Goal: Find specific fact: Find specific page/section

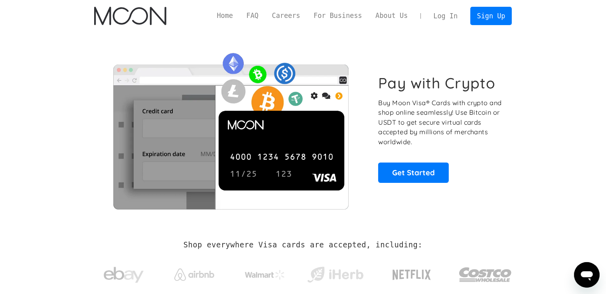
click at [457, 15] on link "Log In" at bounding box center [446, 16] width 38 height 18
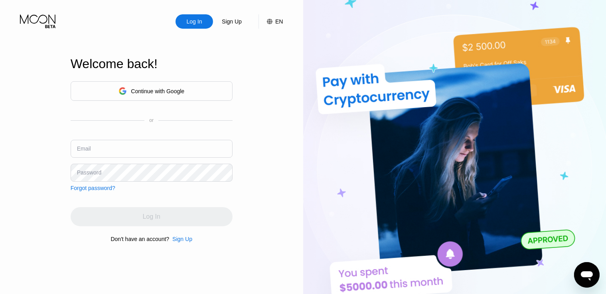
drag, startPoint x: 158, startPoint y: 139, endPoint x: 161, endPoint y: 158, distance: 19.3
click at [158, 139] on div "Continue with Google or Email Password Forgot password?" at bounding box center [152, 136] width 162 height 110
click at [153, 152] on input "text" at bounding box center [152, 149] width 162 height 18
type input "[EMAIL_ADDRESS][DOMAIN_NAME]"
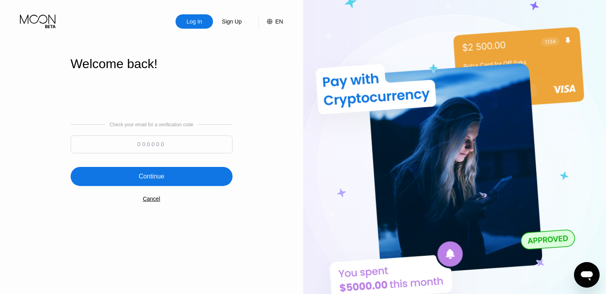
click at [151, 146] on input at bounding box center [152, 145] width 162 height 18
paste input "256351"
type input "256351"
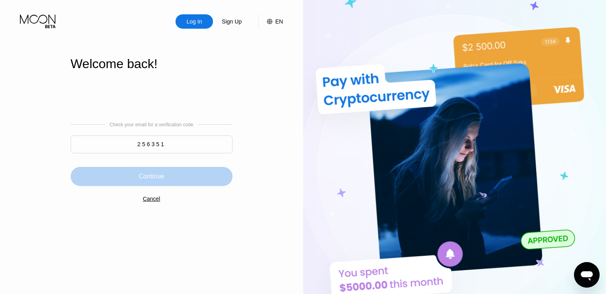
click at [188, 178] on div "Continue" at bounding box center [152, 176] width 162 height 19
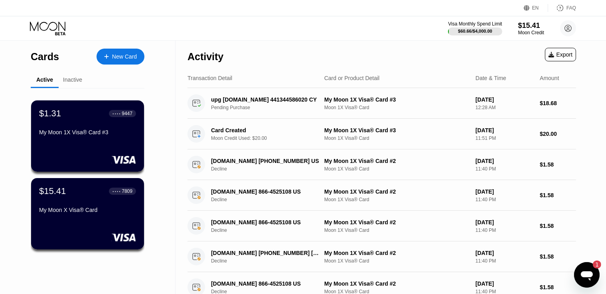
drag, startPoint x: 604, startPoint y: 274, endPoint x: 599, endPoint y: 270, distance: 6.3
click at [590, 266] on div "1" at bounding box center [593, 265] width 16 height 8
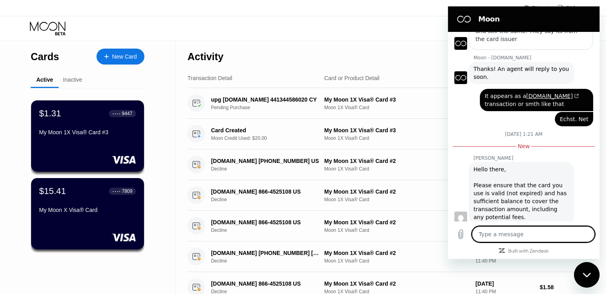
scroll to position [129, 0]
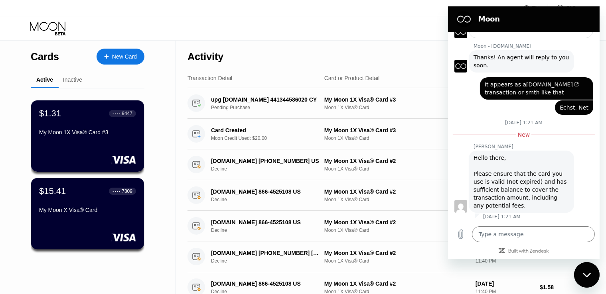
click at [362, 61] on div "Activity Export" at bounding box center [382, 55] width 389 height 28
click at [531, 239] on textarea at bounding box center [533, 235] width 123 height 16
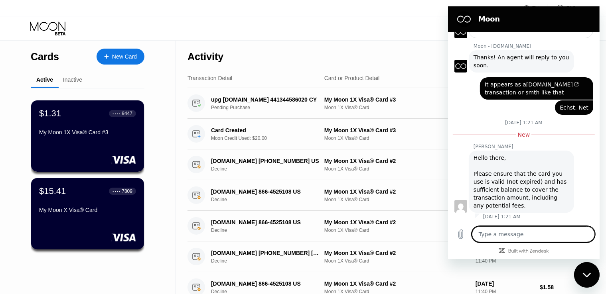
type textarea "t"
type textarea "x"
type textarea "te"
type textarea "x"
type textarea "teh"
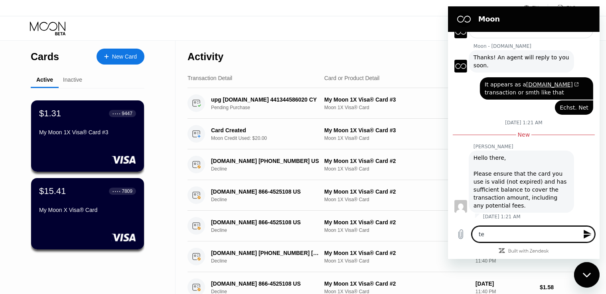
type textarea "x"
type textarea "teh"
type textarea "x"
type textarea "teh t"
type textarea "x"
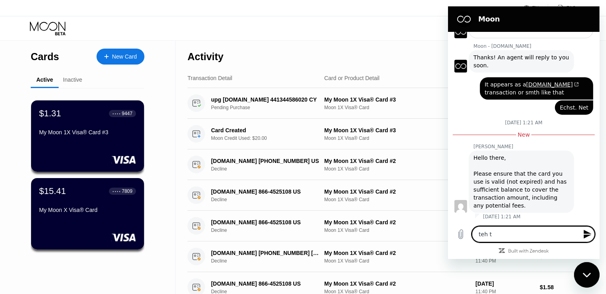
type textarea "teh tr"
type textarea "x"
type textarea "teh tra"
type textarea "x"
type textarea "teh [PERSON_NAME]"
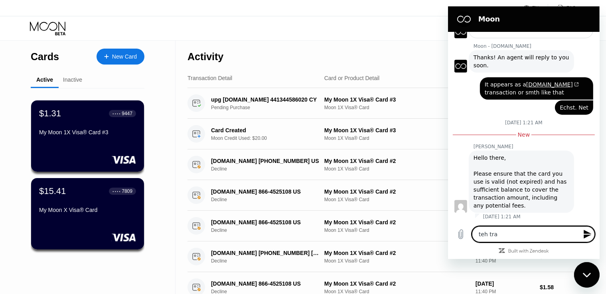
type textarea "x"
type textarea "teh trans"
type textarea "x"
type textarea "teh transa"
type textarea "x"
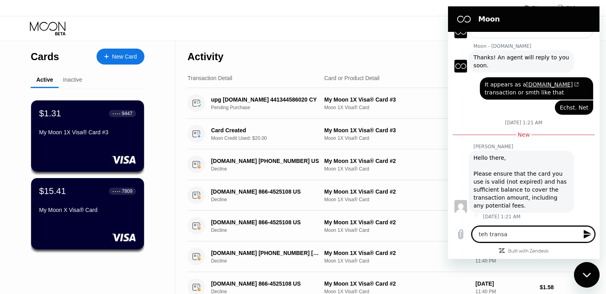
type textarea "teh trans"
type textarea "x"
type textarea "teh [PERSON_NAME]"
type textarea "x"
type textarea "teh tra"
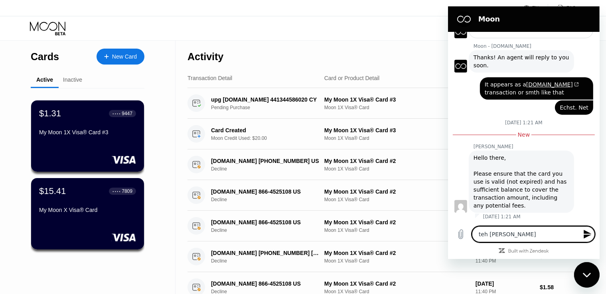
type textarea "x"
type textarea "teh tr"
type textarea "x"
type textarea "teh t"
type textarea "x"
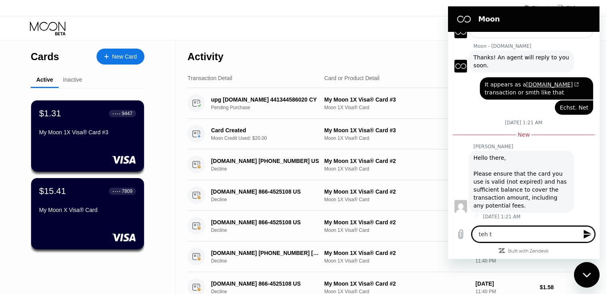
type textarea "teh"
type textarea "x"
type textarea "teh"
type textarea "x"
type textarea "te"
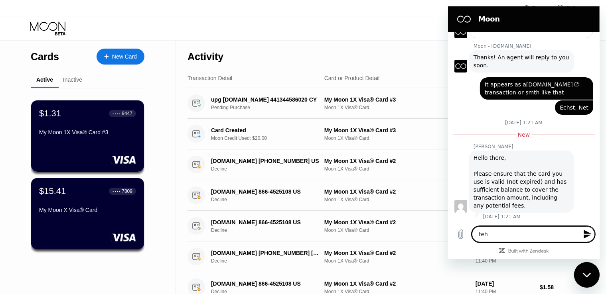
type textarea "x"
type textarea "t"
type textarea "x"
type textarea "th"
type textarea "x"
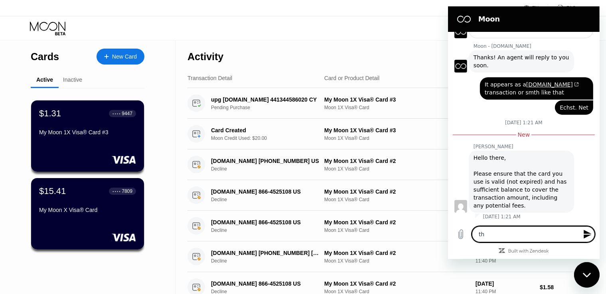
type textarea "the"
type textarea "x"
type textarea "the"
type textarea "x"
type textarea "the t"
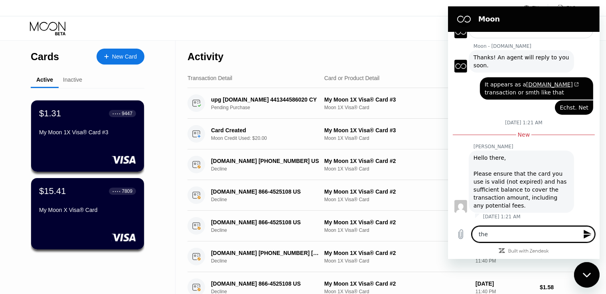
type textarea "x"
type textarea "the tr"
type textarea "x"
type textarea "the tra"
type textarea "x"
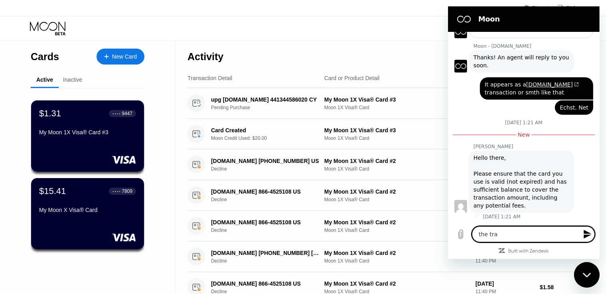
type textarea "the [PERSON_NAME]"
type textarea "x"
type textarea "the trans"
type textarea "x"
type textarea "the transa"
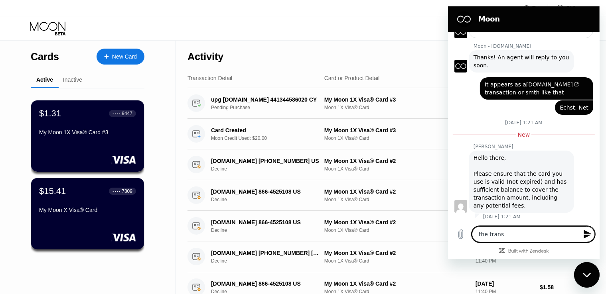
type textarea "x"
type textarea "the transac"
type textarea "x"
type textarea "the transact"
type textarea "x"
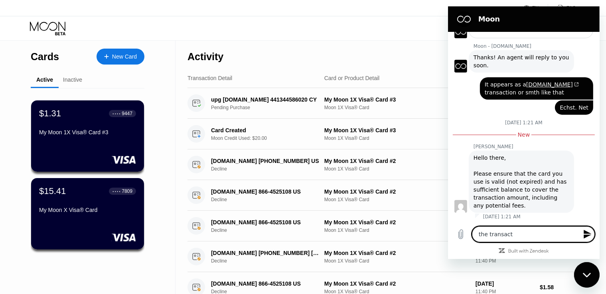
type textarea "the transacti"
type textarea "x"
type textarea "the transactio"
type textarea "x"
type textarea "the transaction"
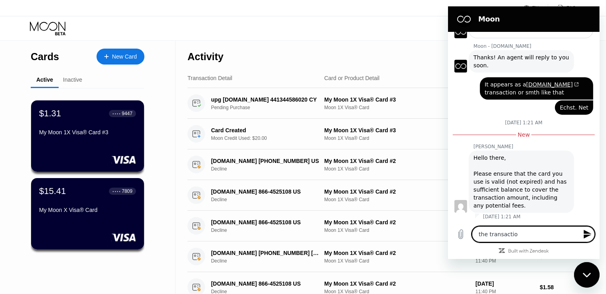
type textarea "x"
type textarea "the transaction"
type textarea "x"
type textarea "the transaction w"
type textarea "x"
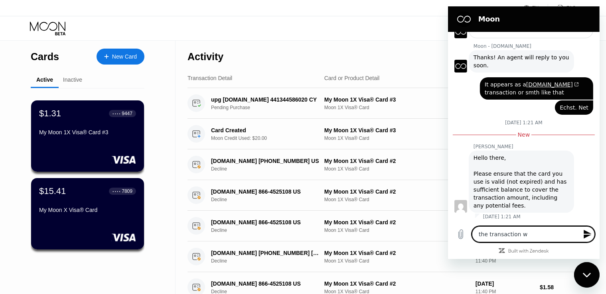
type textarea "the transaction wa"
type textarea "x"
type textarea "the transaction was"
type textarea "x"
type textarea "the transaction was"
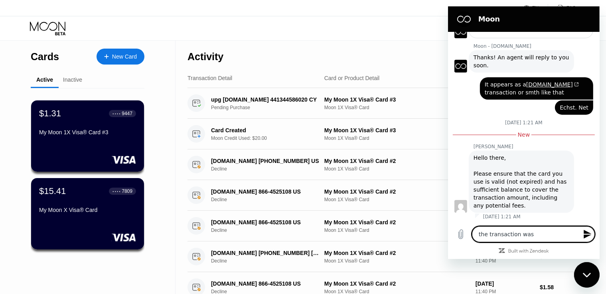
type textarea "x"
type textarea "the transaction was 1"
type textarea "x"
type textarea "the transaction was 1."
type textarea "x"
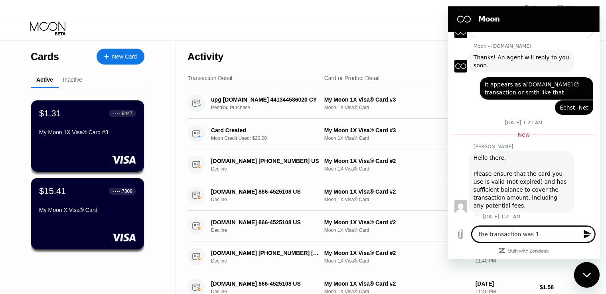
type textarea "the transaction was 1.5"
type textarea "x"
type textarea "the transaction was 1.57"
type textarea "x"
type textarea "the transaction was 1.57"
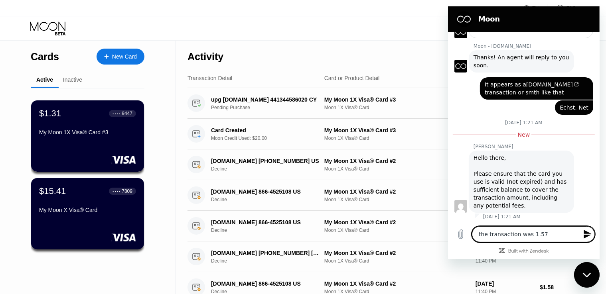
type textarea "x"
type textarea "the transaction was 1.57 u"
type textarea "x"
type textarea "the transaction was 1.57"
type textarea "x"
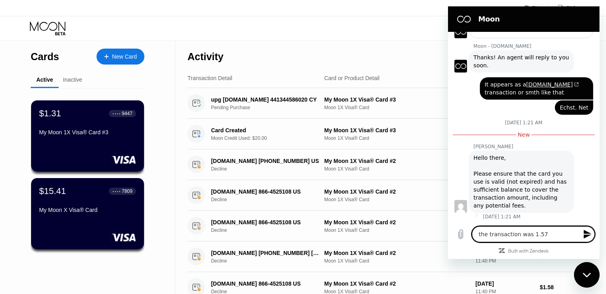
type textarea "the transaction was 1.57"
type textarea "x"
type textarea "the transaction was 1.5"
type textarea "x"
type textarea "the transaction was 1.58"
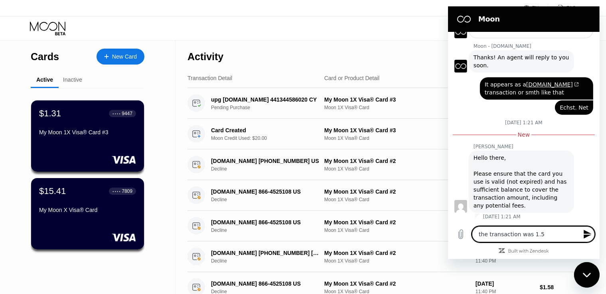
type textarea "x"
type textarea "the transaction was 1.58"
type textarea "x"
type textarea "the transaction was 1.58 u"
type textarea "x"
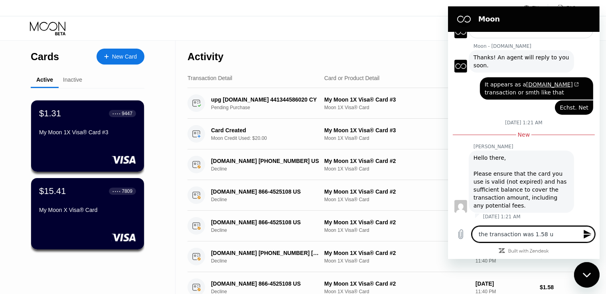
type textarea "the transaction was 1.58 us"
type textarea "x"
type textarea "the transaction was 1.58 usd"
type textarea "x"
type textarea "the transaction was 1.58 usd"
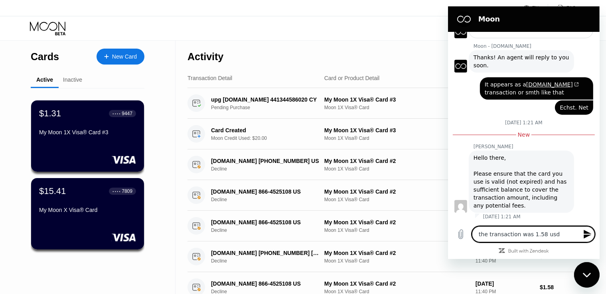
type textarea "x"
type textarea "the transaction was 1.58 usd a"
type textarea "x"
type textarea "the transaction was 1.58 usd an"
type textarea "x"
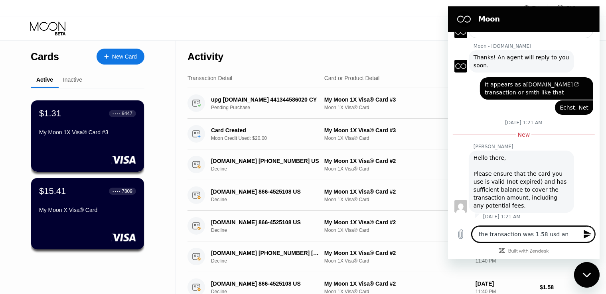
type textarea "the transaction was 1.58 usd and"
type textarea "x"
type textarea "the transaction was 1.58 usd and"
type textarea "x"
type textarea "the transaction was 1.58 usd and I"
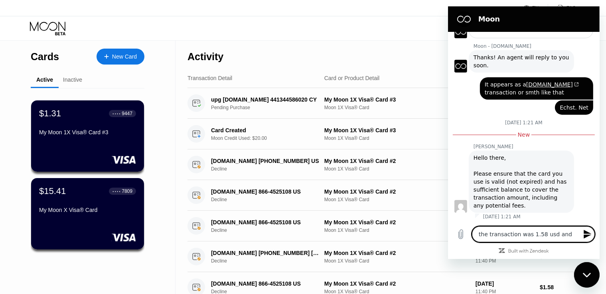
type textarea "x"
type textarea "the transaction was 1.58 usd and I"
type textarea "x"
type textarea "the transaction was 1.58 usd and I h"
type textarea "x"
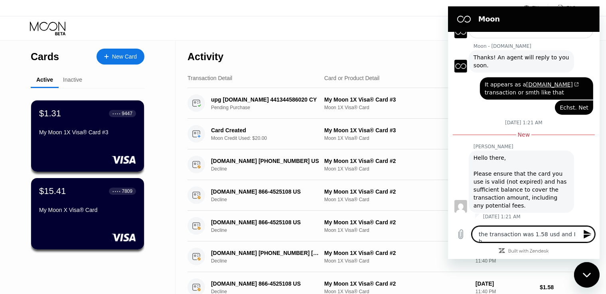
type textarea "the transaction was 1.58 usd and I ha"
type textarea "x"
type textarea "the transaction was 1.58 usd and I had"
type textarea "x"
type textarea "the transaction was 1.58 usd and I had"
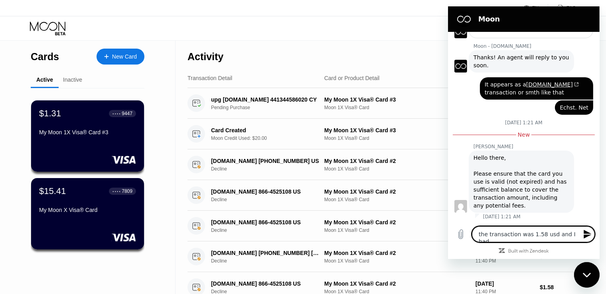
type textarea "x"
type textarea "the transaction was 1.58 usd and I had o"
type textarea "x"
type textarea "the transaction was 1.58 usd and I had ov"
type textarea "x"
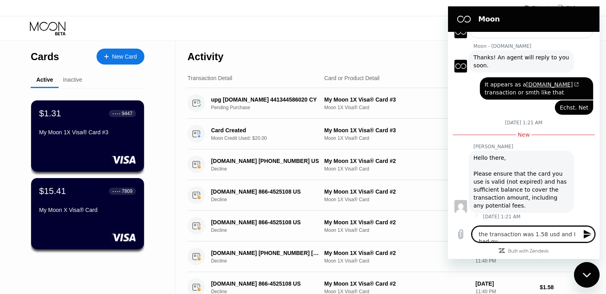
type textarea "the transaction was 1.58 usd and I had ove"
type textarea "x"
type textarea "the transaction was 1.58 usd and I had over"
type textarea "x"
type textarea "the transaction was 1.58 usd and I had over"
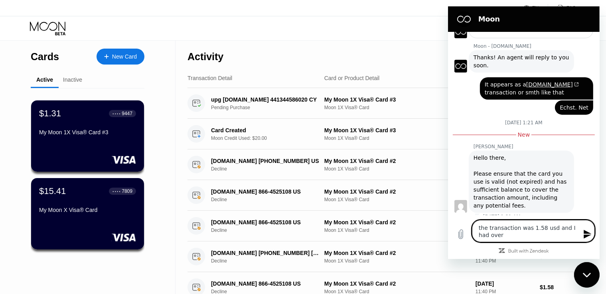
type textarea "x"
type textarea "the transaction was 1.58 usd and I had over 2"
type textarea "x"
type textarea "the transaction was 1.58 usd and I had over 29"
type textarea "x"
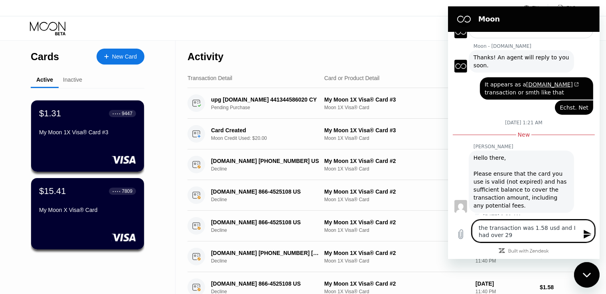
type textarea "the transaction was 1.58 usd and I had over 2"
type textarea "x"
type textarea "the transaction was 1.58 usd and I had over"
type textarea "x"
type textarea "the transaction was 1.58 usd and I had over 3"
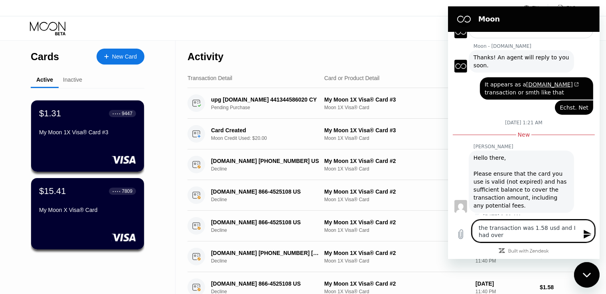
type textarea "x"
type textarea "the transaction was 1.58 usd and I had over 39"
type textarea "x"
type textarea "the transaction was 1.58 usd and I had over 39"
type textarea "x"
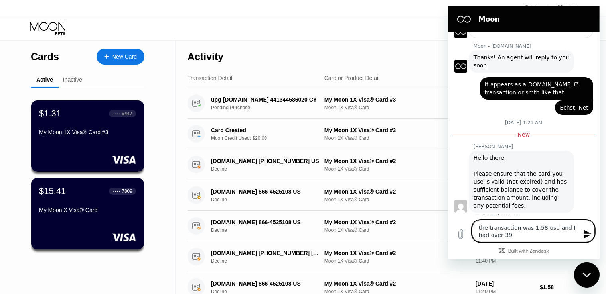
type textarea "the transaction was 1.58 usd and I had over 39 u"
type textarea "x"
type textarea "the transaction was 1.58 usd and I had over 39 us"
type textarea "x"
type textarea "the transaction was 1.58 usd and I had over 39 u"
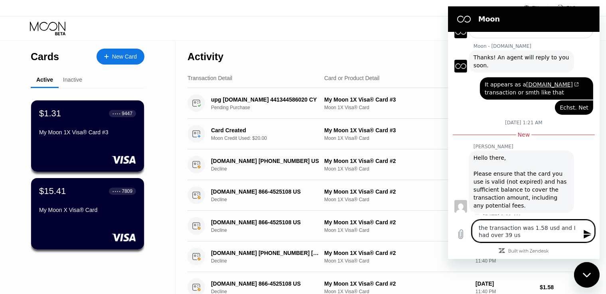
type textarea "x"
type textarea "the transaction was 1.58 usd and I had over 39"
type textarea "x"
type textarea "the transaction was 1.58 usd and I had over 39"
type textarea "x"
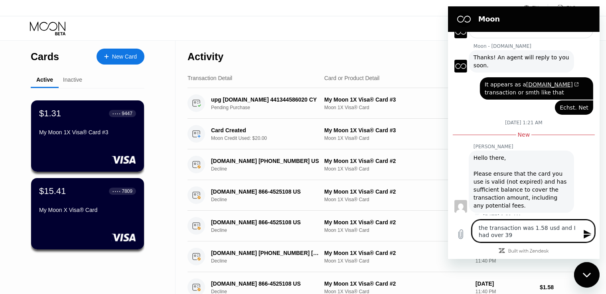
type textarea "the transaction was 1.58 usd and I had over 3"
type textarea "x"
type textarea "the transaction was 1.58 usd and I had over 30"
type textarea "x"
type textarea "the transaction was 1.58 usd and I had over 30"
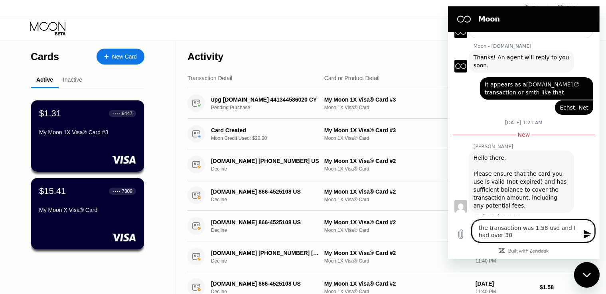
type textarea "x"
type textarea "the transaction was 1.58 usd and I had over 30 u"
type textarea "x"
type textarea "the transaction was 1.58 usd and I had over 30 us"
type textarea "x"
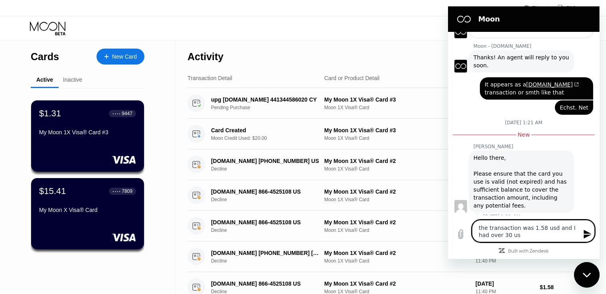
type textarea "the transaction was 1.58 usd and I had over 30 usd"
type textarea "x"
type textarea "the transaction was 1.58 usd and I had over 30 usd"
type textarea "x"
type textarea "the transaction was 1.58 usd and I had over 30 usd i"
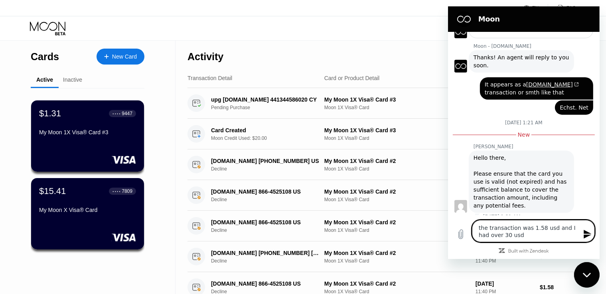
type textarea "x"
type textarea "the transaction was 1.58 usd and I had over 30 usd in"
type textarea "x"
type textarea "the transaction was 1.58 usd and I had over 30 usd in"
type textarea "x"
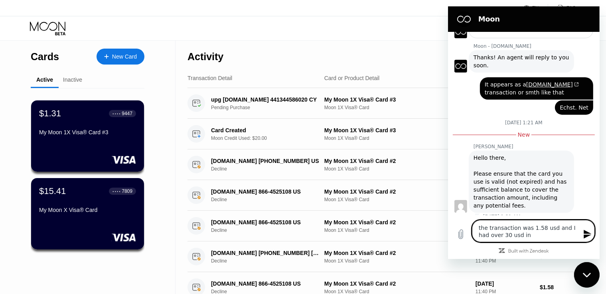
type textarea "the transaction was 1.58 usd and I had over 30 usd in m"
type textarea "x"
type textarea "the transaction was 1.58 usd and I had over 30 usd in my"
type textarea "x"
type textarea "the transaction was 1.58 usd and I had over 30 usd in my"
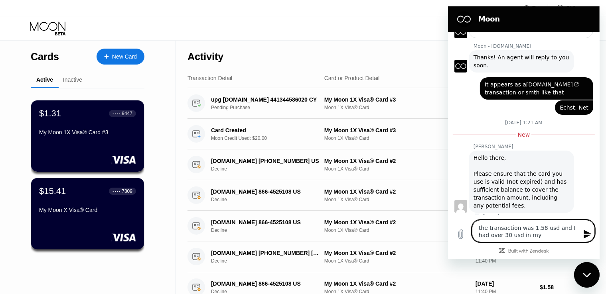
type textarea "x"
type textarea "the transaction was 1.58 usd and I had over 30 usd in my c"
type textarea "x"
type textarea "the transaction was 1.58 usd and I had over 30 usd in my c a"
type textarea "x"
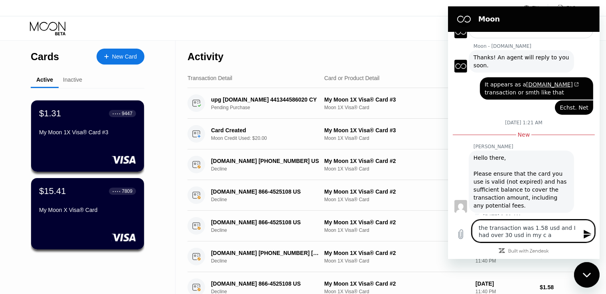
type textarea "the transaction was 1.58 usd and I had over 30 usd in my c ar"
type textarea "x"
type textarea "the transaction was 1.58 usd and I had over 30 usd in my c ard"
type textarea "x"
type textarea "the transaction was 1.58 usd and I had over 30 usd in my c ar"
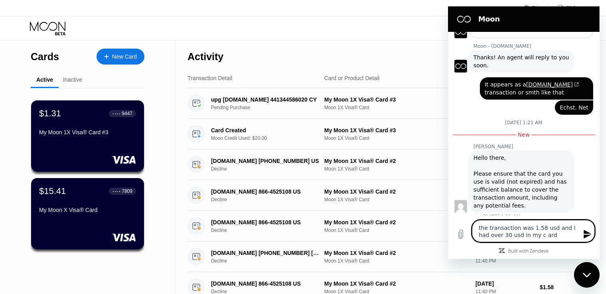
type textarea "x"
type textarea "the transaction was 1.58 usd and I had over 30 usd in my c a"
type textarea "x"
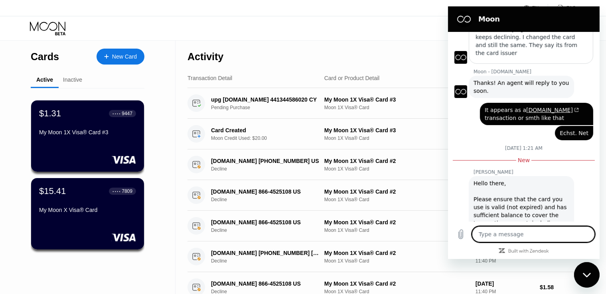
scroll to position [199, 0]
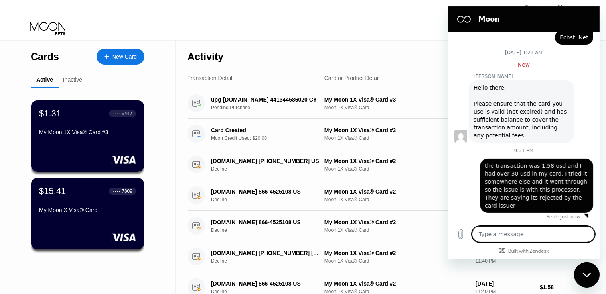
click at [586, 278] on div "Close messaging window" at bounding box center [587, 275] width 24 height 24
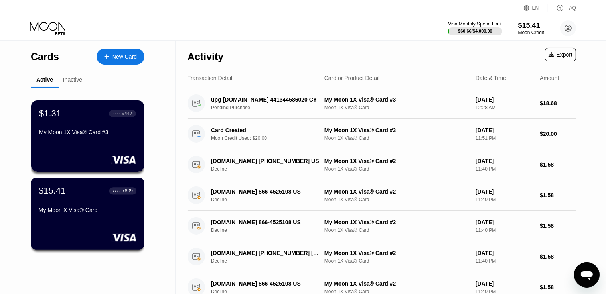
click at [78, 204] on div "$15.41 ● ● ● ● 7809 My Moon X Visa® Card" at bounding box center [88, 201] width 98 height 31
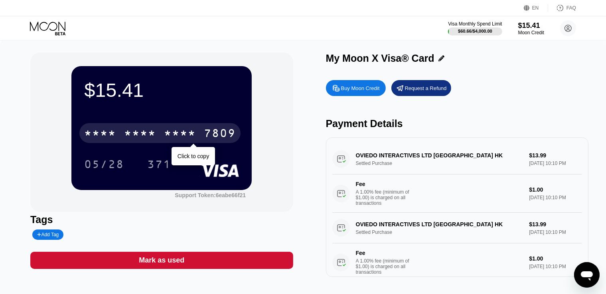
click at [138, 139] on div "* * * *" at bounding box center [140, 134] width 32 height 13
click at [162, 131] on div "[CREDIT_CARD_NUMBER]" at bounding box center [159, 133] width 161 height 20
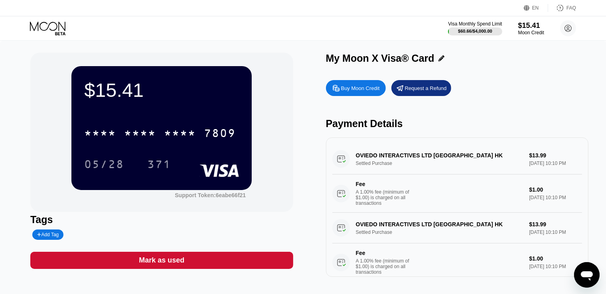
click at [203, 132] on div "* * * * * * * * * * * * 7809" at bounding box center [159, 133] width 161 height 20
